Goal: Use online tool/utility

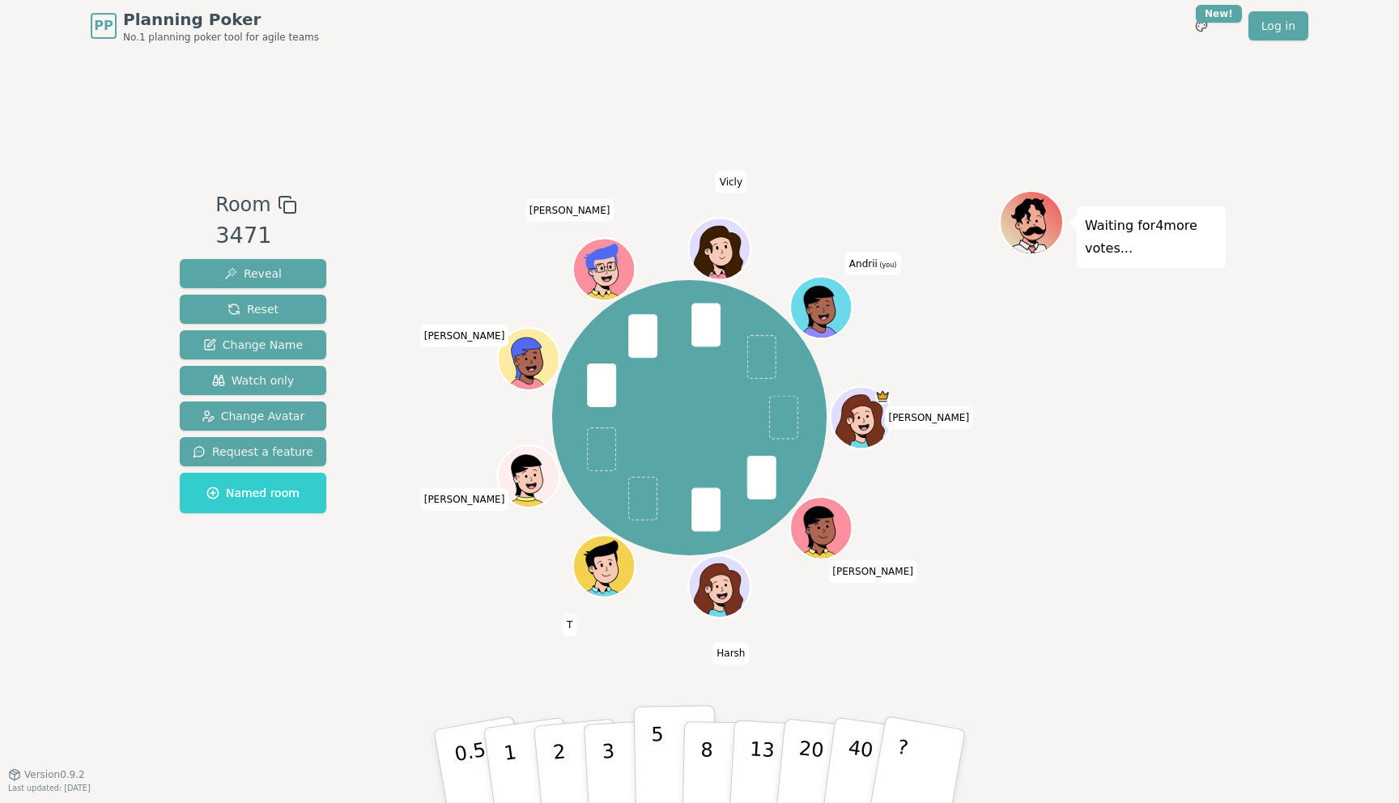
click at [654, 763] on p "5" at bounding box center [658, 766] width 14 height 87
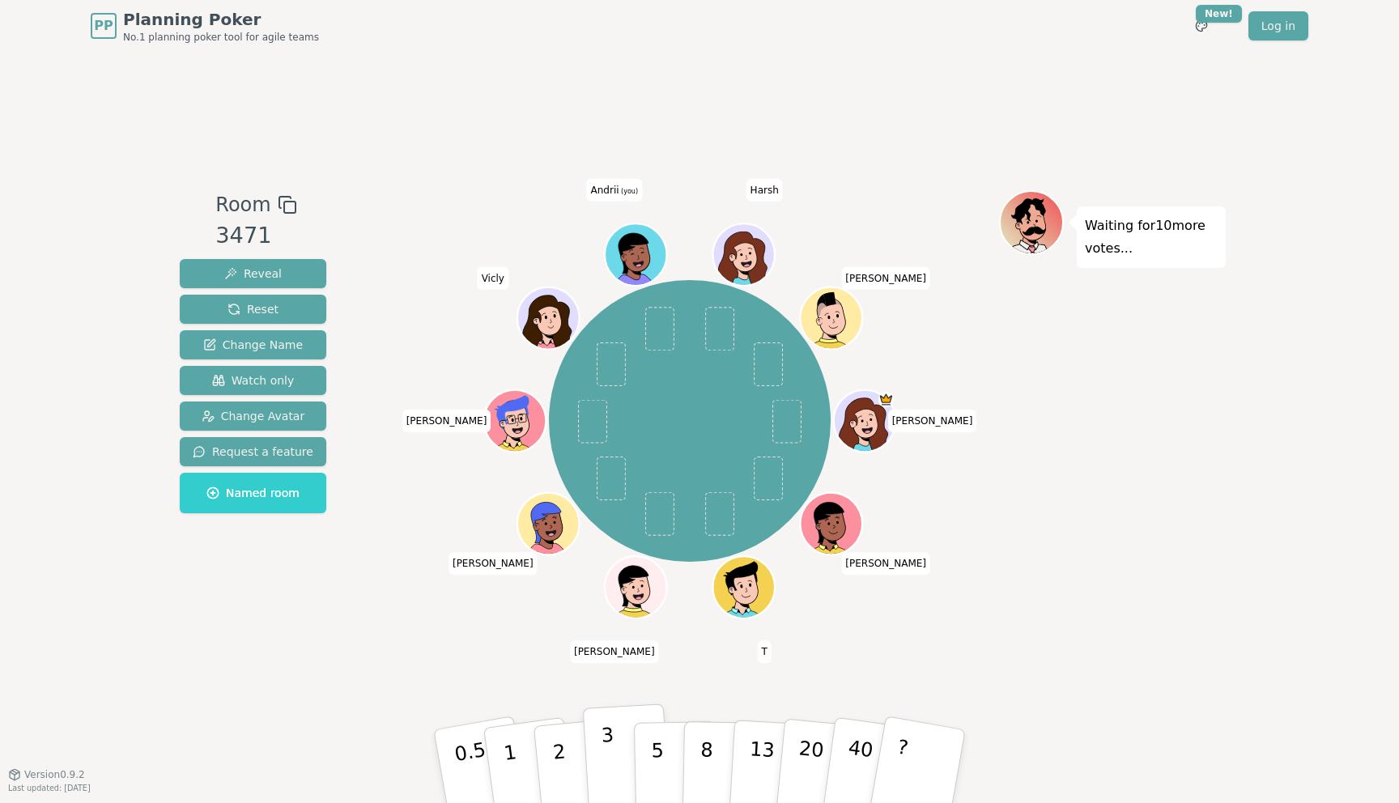
click at [620, 785] on button "3" at bounding box center [627, 767] width 88 height 126
click at [918, 754] on button "?" at bounding box center [918, 767] width 101 height 134
click at [615, 763] on button "3" at bounding box center [627, 767] width 88 height 126
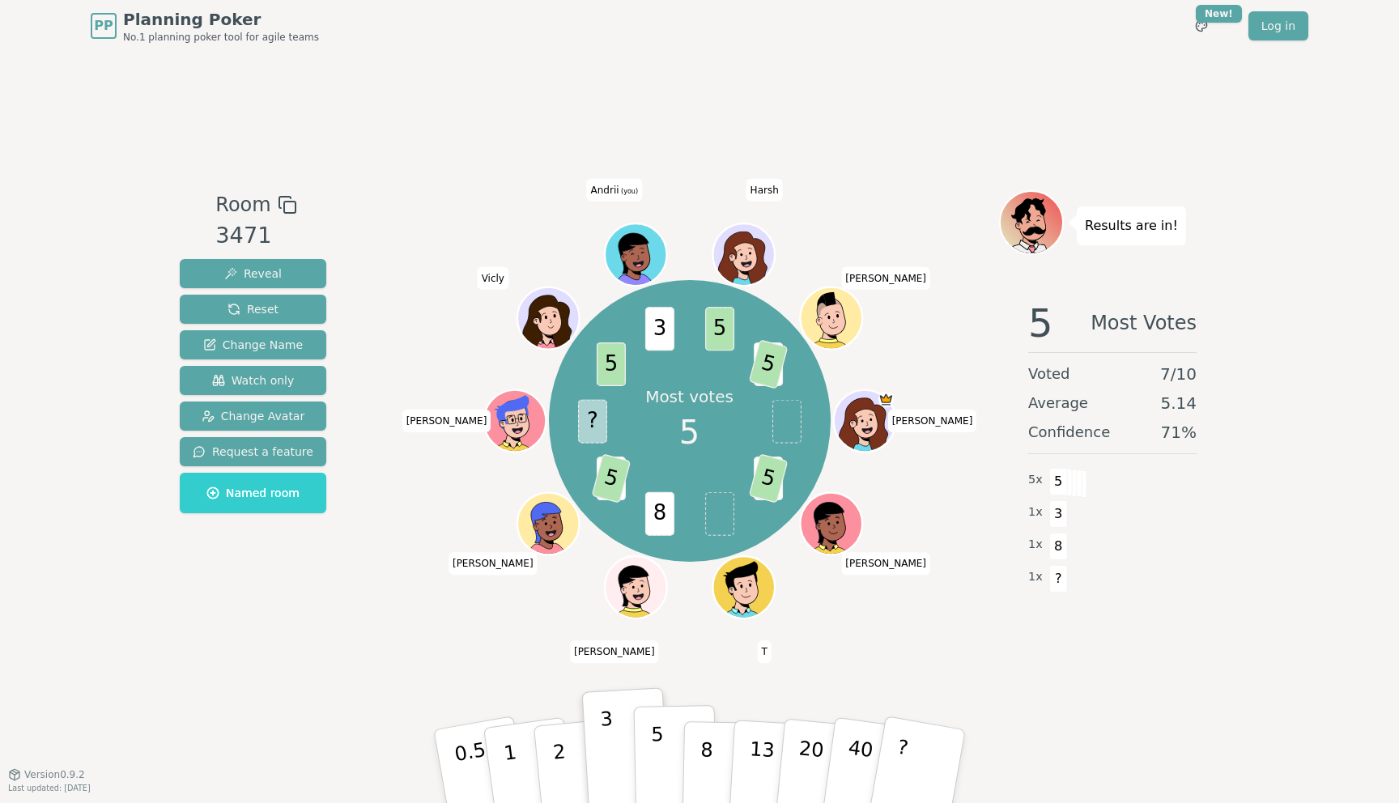
click at [662, 779] on p "5" at bounding box center [658, 766] width 14 height 87
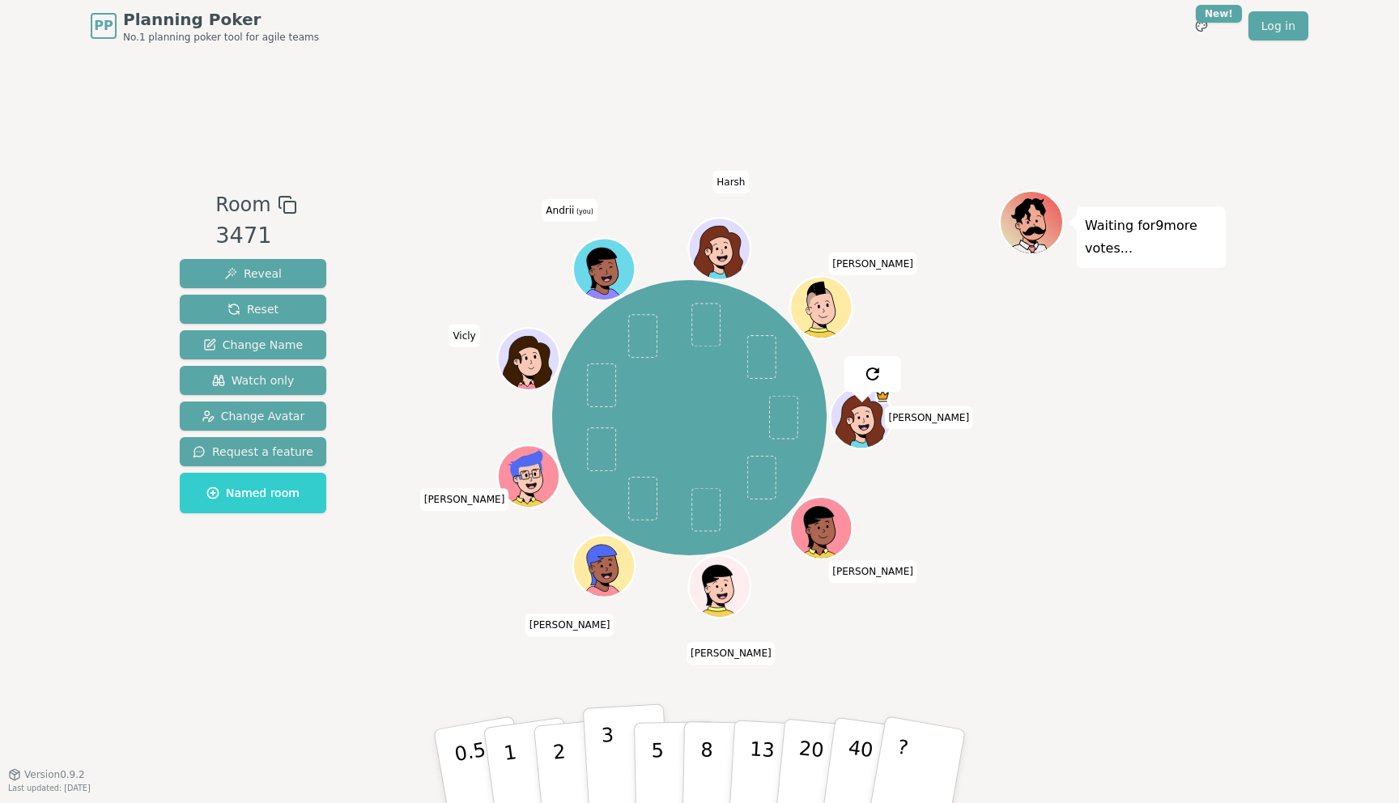
click at [600, 783] on button "3" at bounding box center [627, 767] width 88 height 126
click at [613, 766] on p "3" at bounding box center [610, 768] width 18 height 88
click at [617, 736] on button "3" at bounding box center [627, 767] width 88 height 126
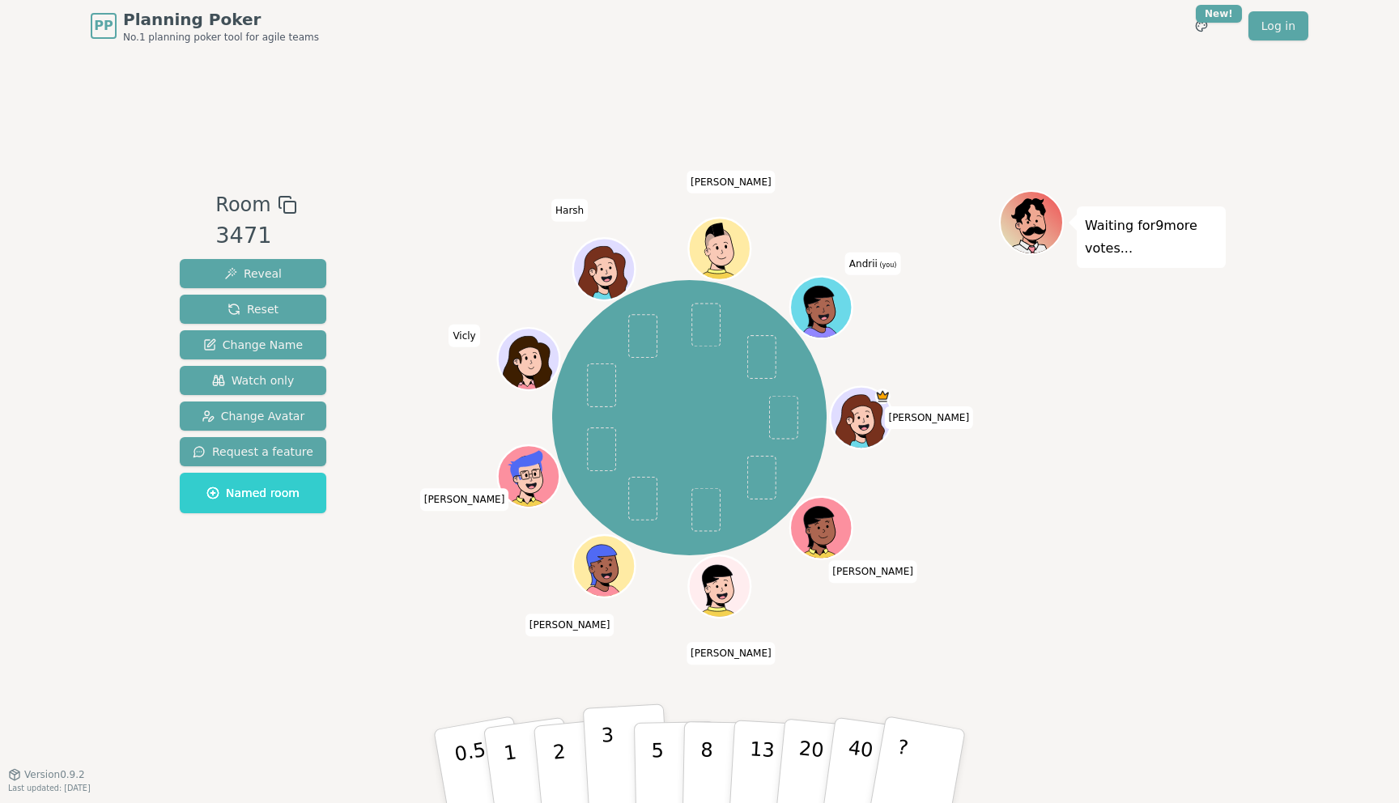
click at [602, 743] on p "3" at bounding box center [610, 768] width 18 height 88
